Goal: Transaction & Acquisition: Book appointment/travel/reservation

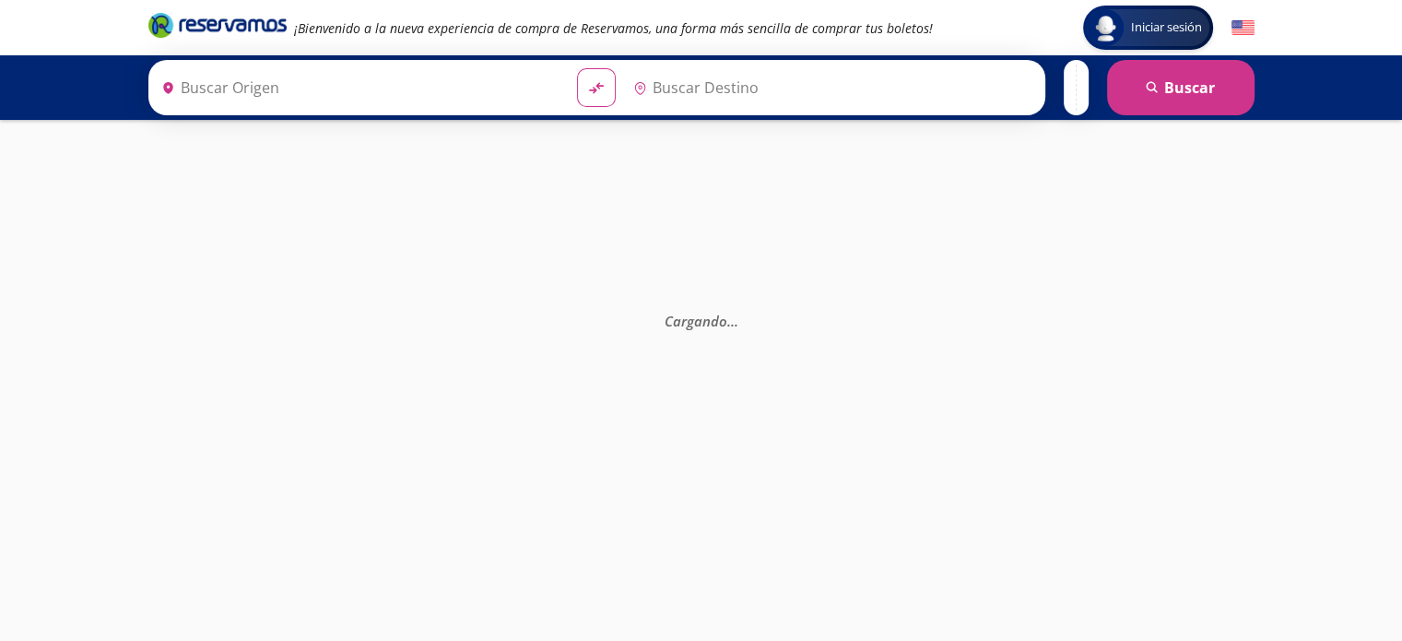
type input "[GEOGRAPHIC_DATA], [GEOGRAPHIC_DATA]"
type input "Colima, Colima"
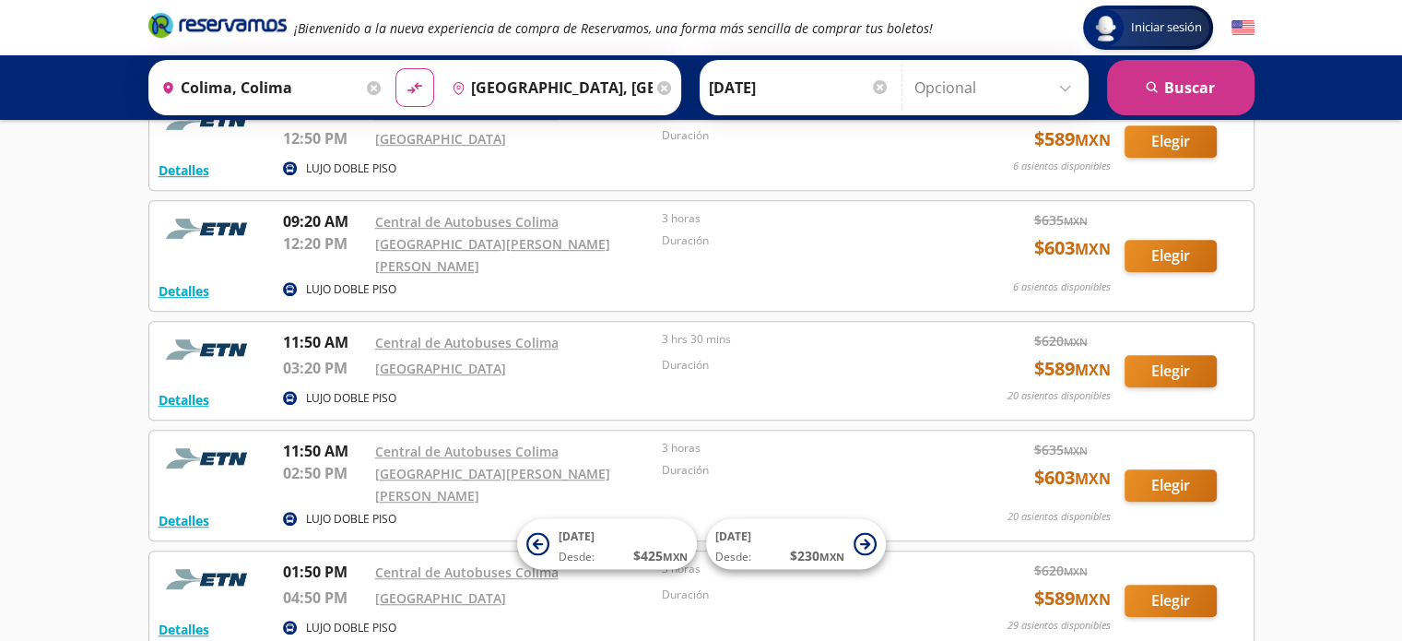
scroll to position [1106, 0]
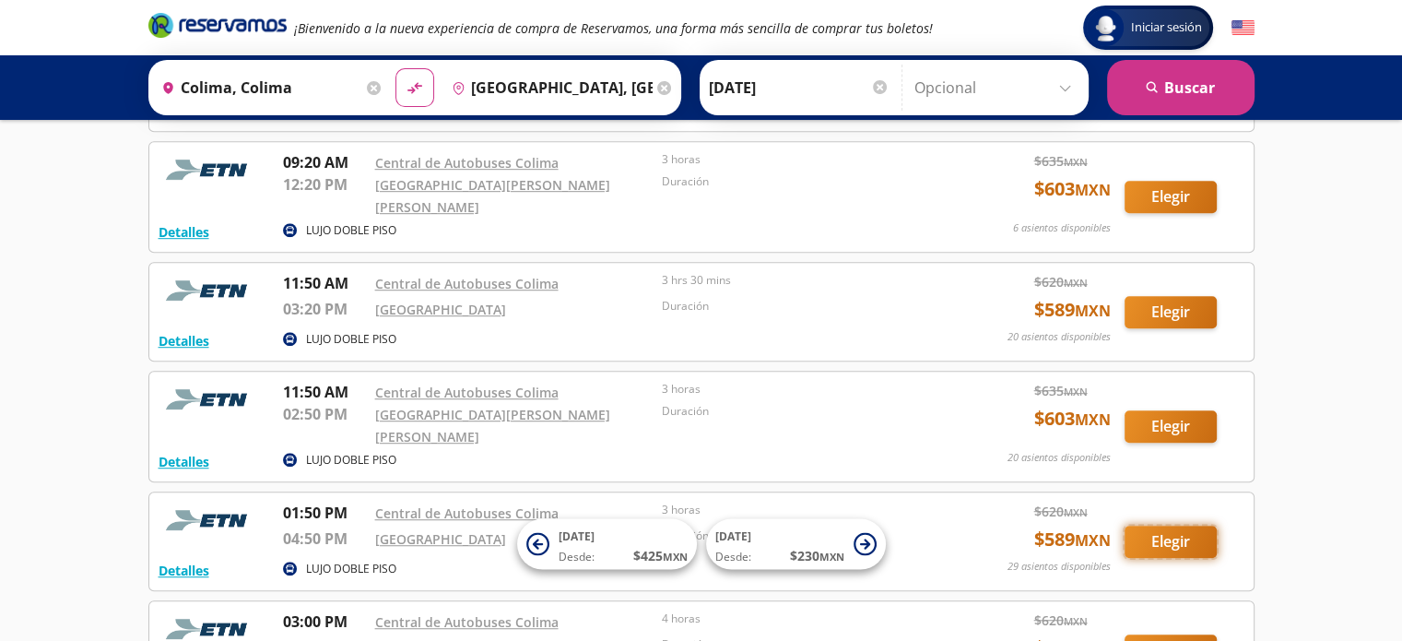
click at [1180, 525] on button "Elegir" at bounding box center [1170, 541] width 92 height 32
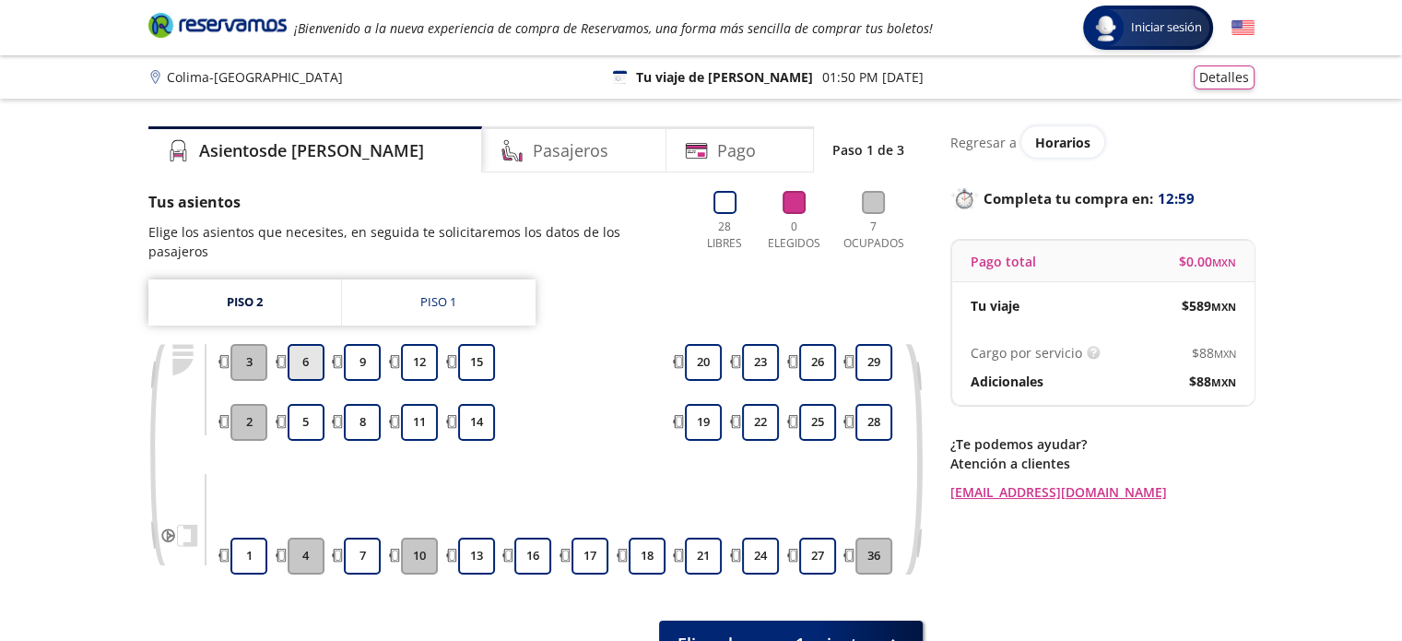
click at [312, 347] on button "6" at bounding box center [306, 362] width 37 height 37
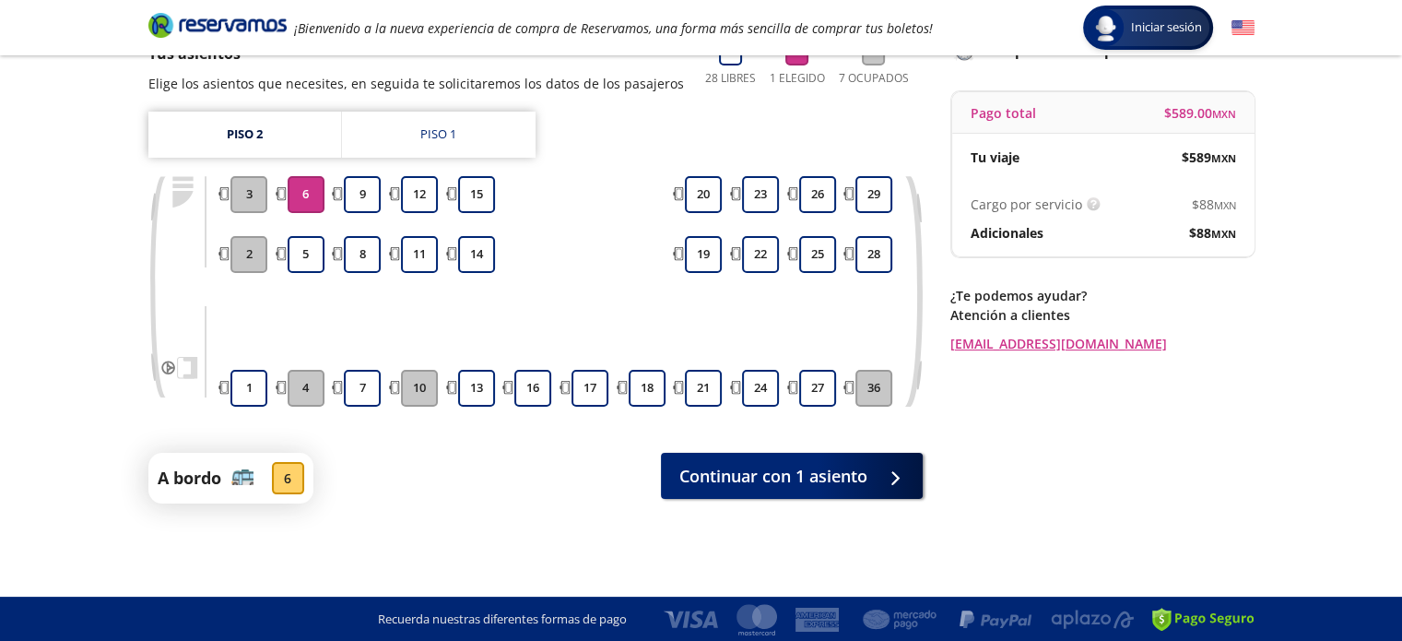
scroll to position [149, 0]
click at [305, 196] on button "6" at bounding box center [306, 193] width 37 height 37
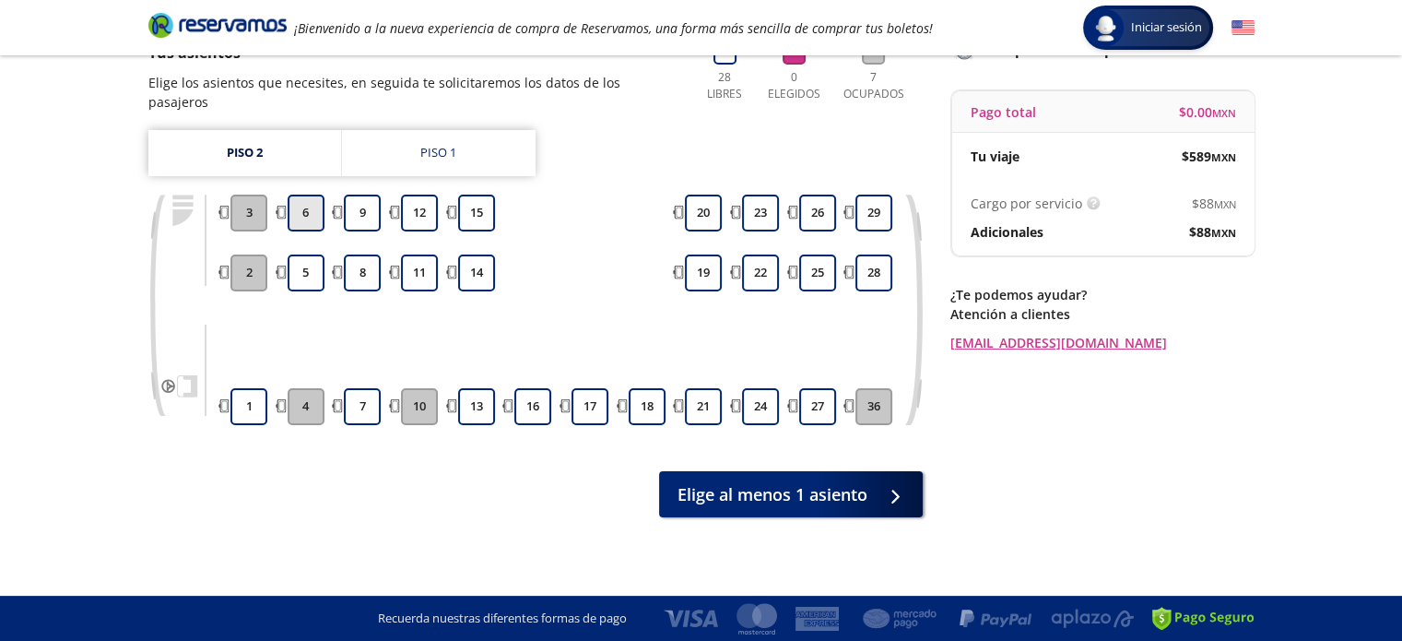
click at [305, 196] on button "6" at bounding box center [306, 212] width 37 height 37
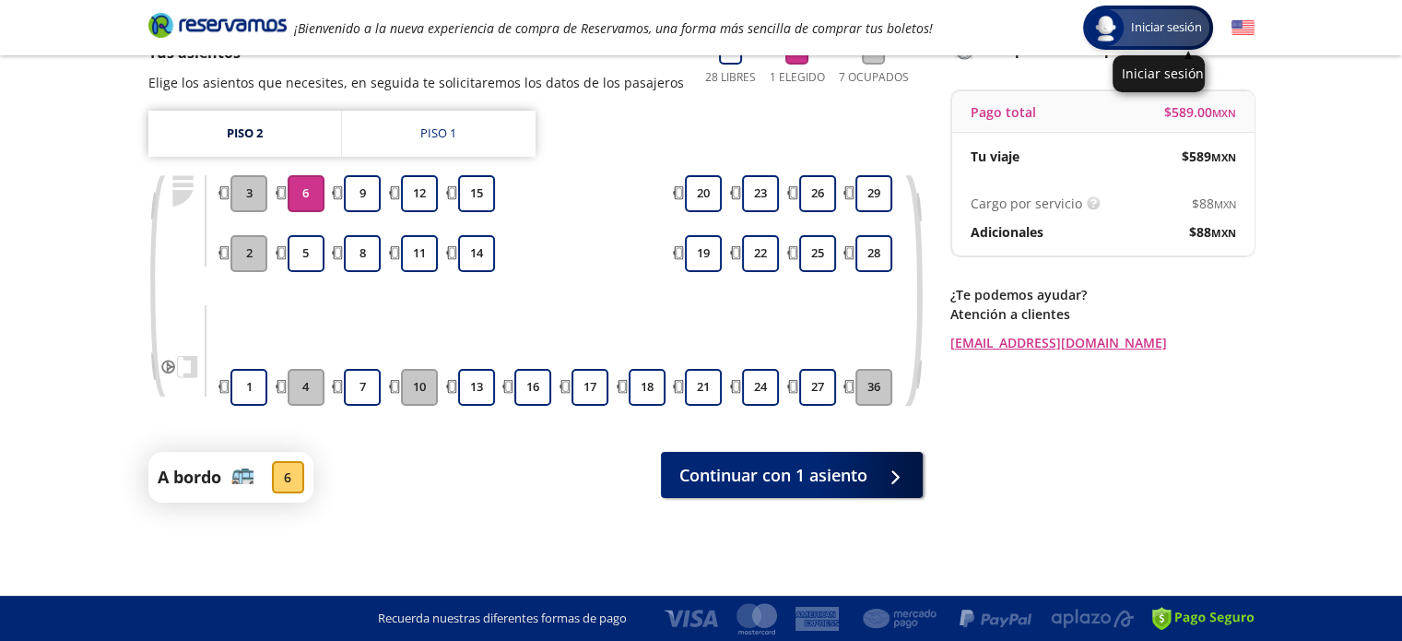
click at [1135, 29] on span "Iniciar sesión" at bounding box center [1167, 27] width 86 height 18
